Goal: Task Accomplishment & Management: Use online tool/utility

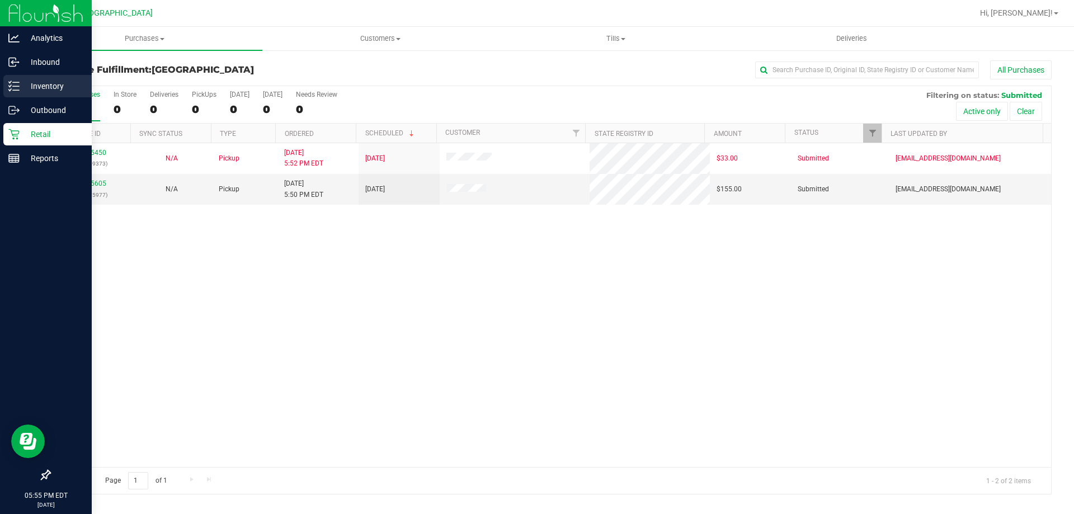
click at [34, 84] on p "Inventory" at bounding box center [53, 85] width 67 height 13
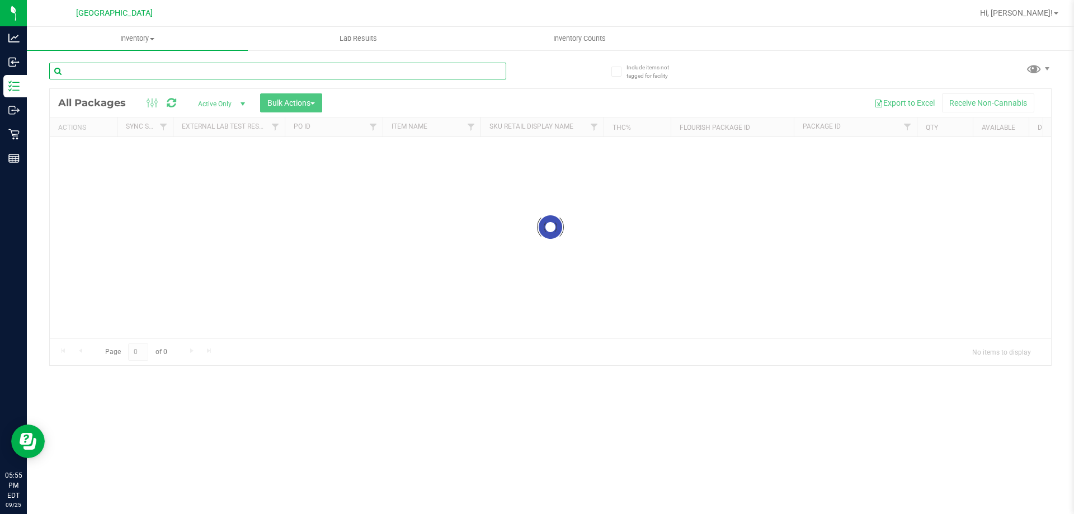
click at [182, 71] on input "text" at bounding box center [277, 71] width 457 height 17
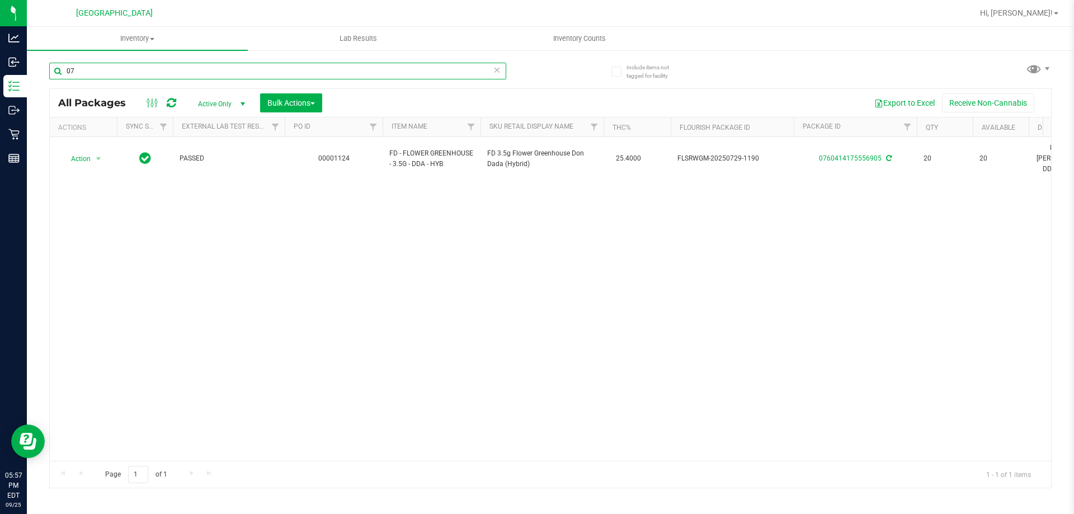
type input "0"
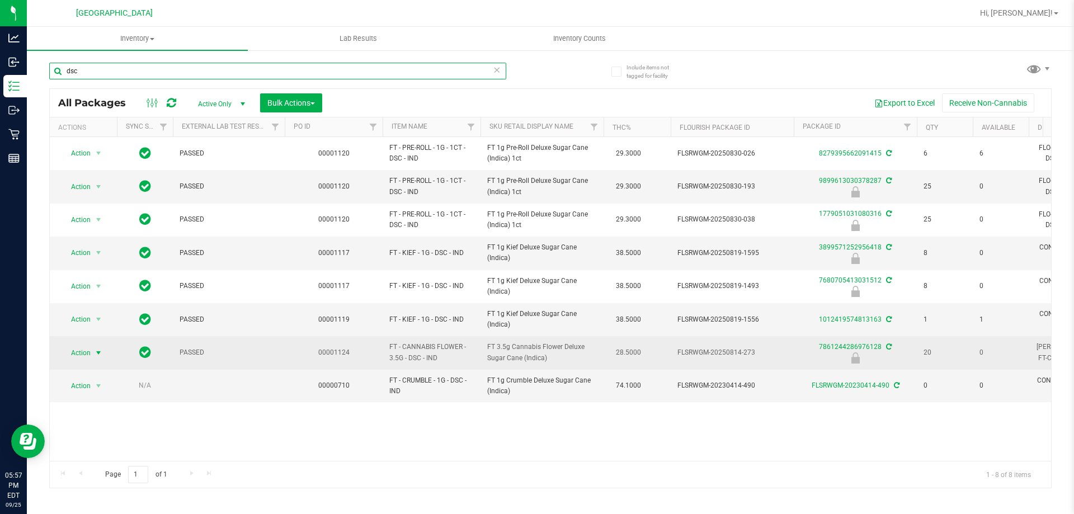
type input "dsc"
click at [98, 352] on span "select" at bounding box center [98, 353] width 9 height 9
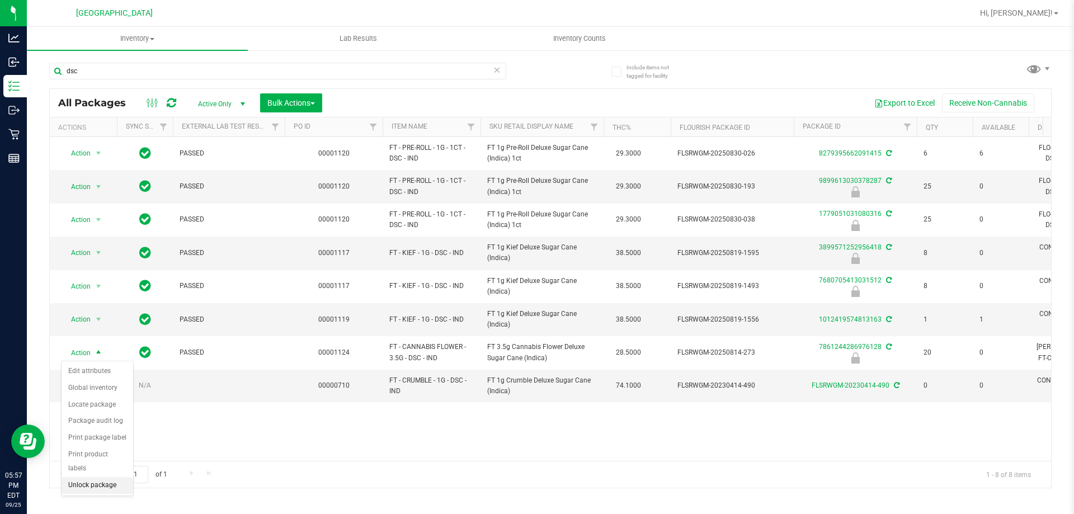
click at [77, 477] on li "Unlock package" at bounding box center [98, 485] width 72 height 17
click at [497, 69] on icon at bounding box center [497, 69] width 8 height 13
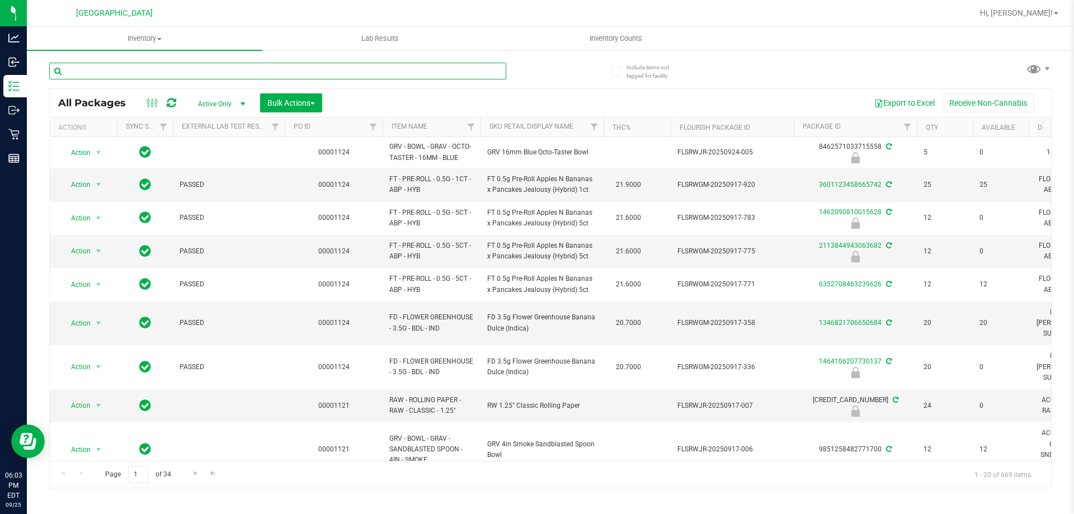
click at [261, 72] on input "text" at bounding box center [277, 71] width 457 height 17
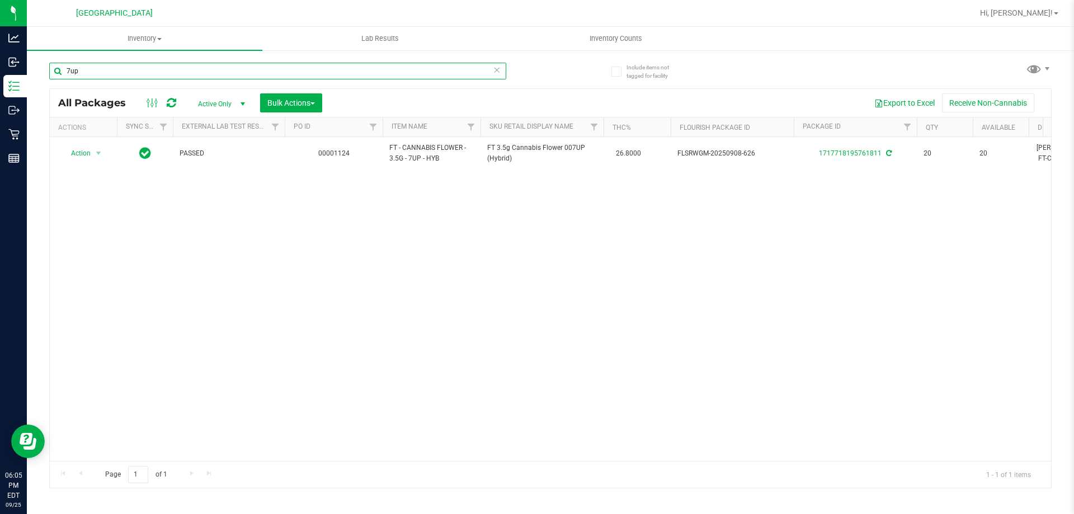
type input "7up"
click at [492, 308] on div "Action Action Adjust qty Create package Edit attributes Global inventory Locate…" at bounding box center [551, 299] width 1002 height 324
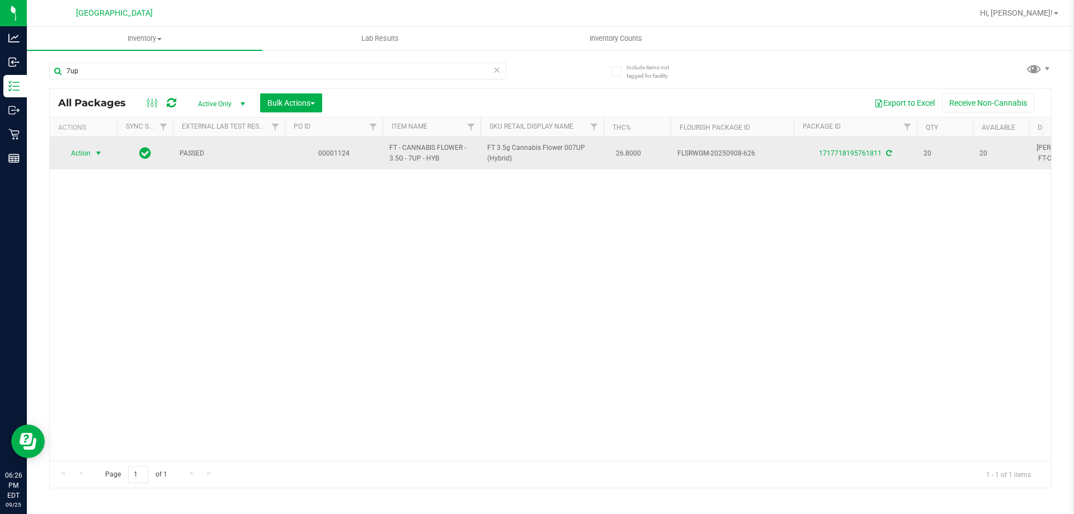
click at [100, 156] on span "select" at bounding box center [98, 153] width 9 height 9
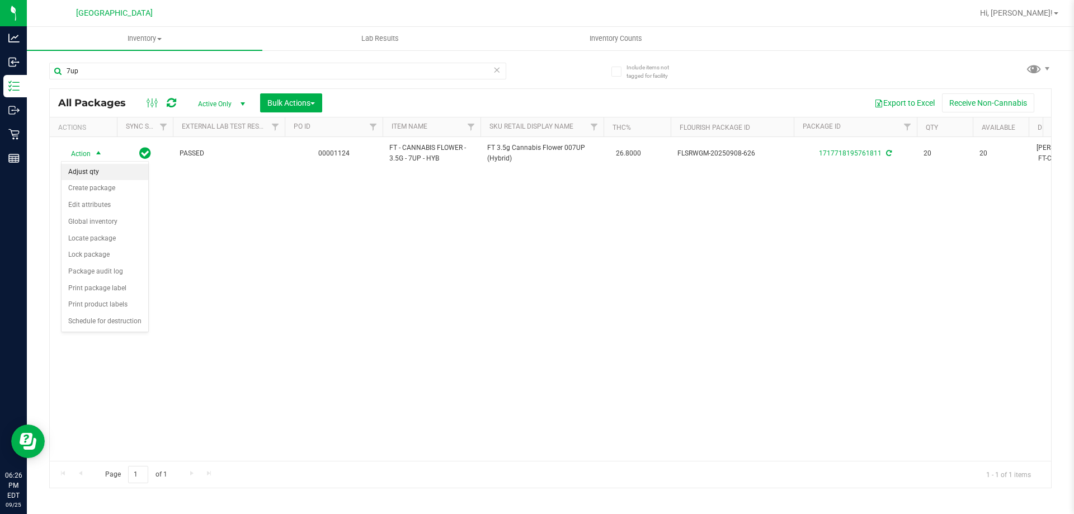
click at [110, 173] on li "Adjust qty" at bounding box center [105, 172] width 87 height 17
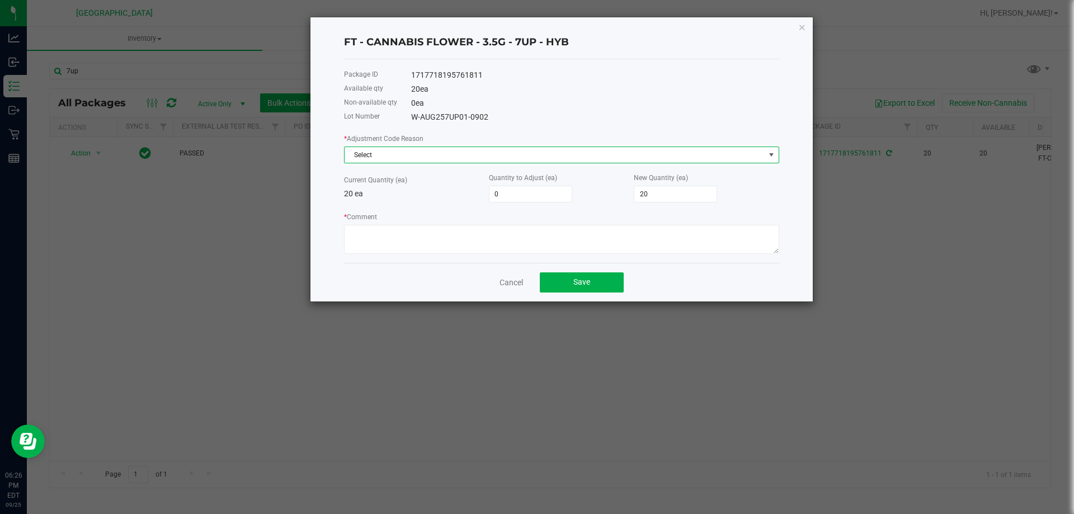
click at [576, 157] on span "Select" at bounding box center [555, 155] width 420 height 16
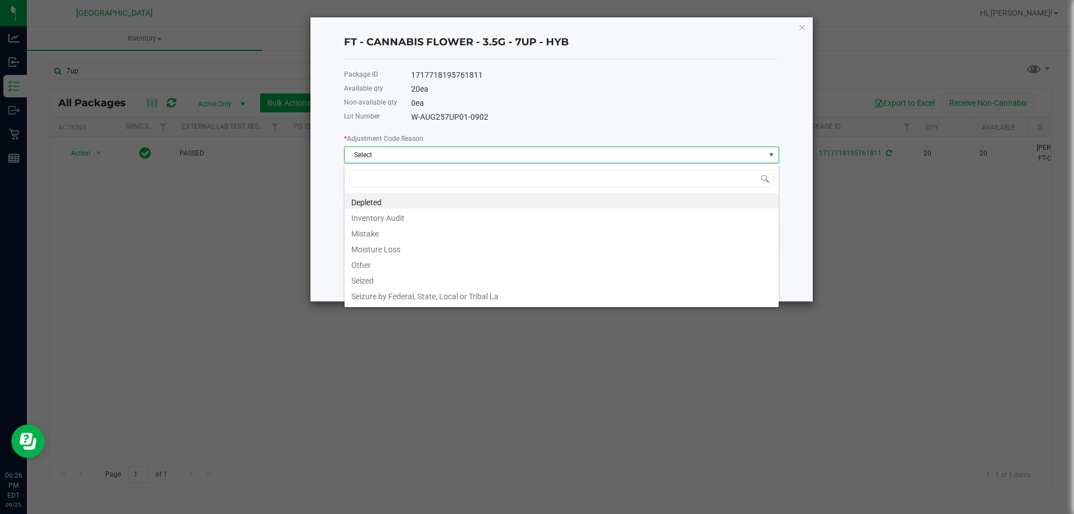
scroll to position [17, 435]
click at [440, 213] on li "Inventory Audit" at bounding box center [562, 217] width 434 height 16
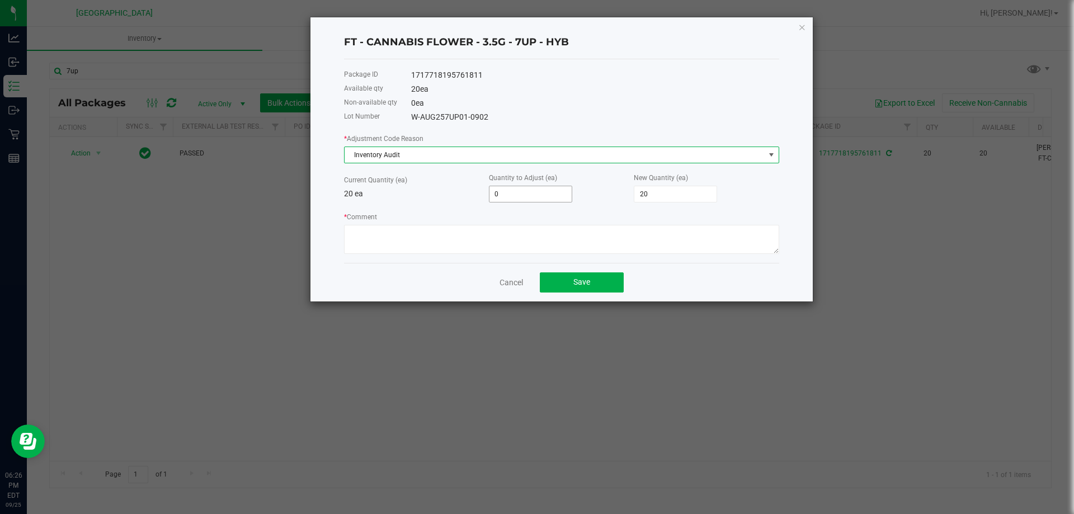
click at [518, 196] on input "0" at bounding box center [531, 194] width 82 height 16
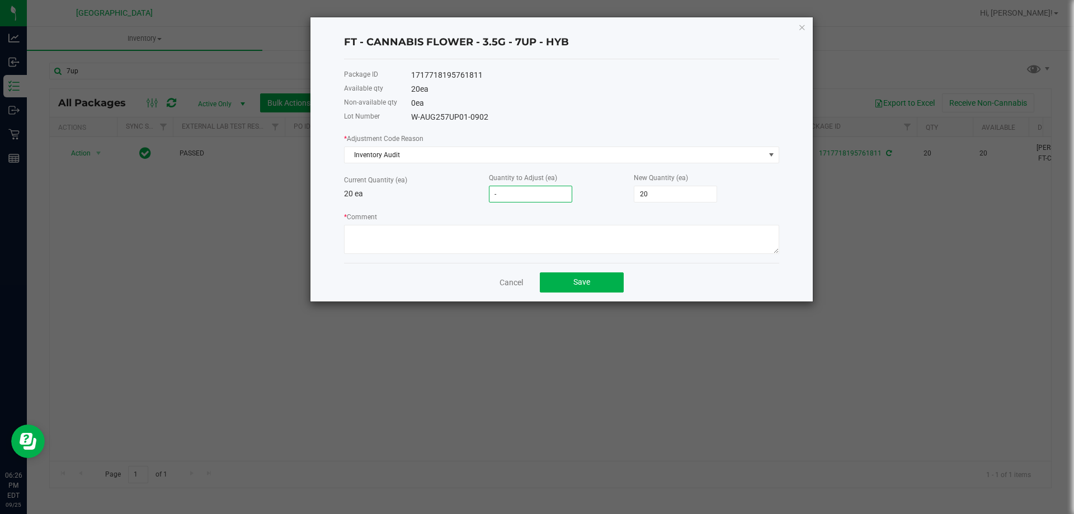
type input "-1"
type input "19"
type input "-1"
click at [507, 229] on textarea "* Comment" at bounding box center [561, 239] width 435 height 29
type textarea "Upon receiving the package and opening, the physical count was 19 not 20. Adjus…"
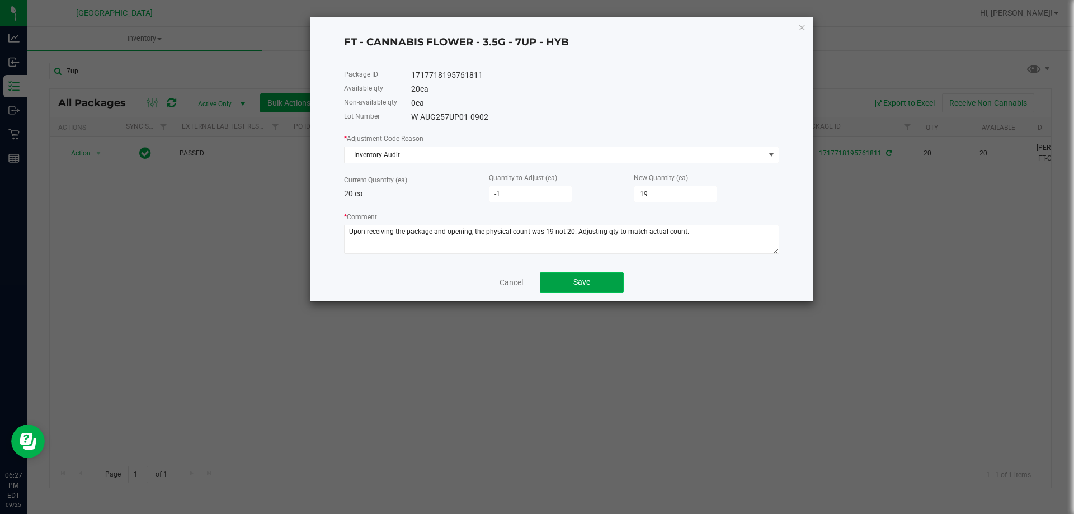
click at [614, 282] on button "Save" at bounding box center [582, 282] width 84 height 20
